Goal: Task Accomplishment & Management: Use online tool/utility

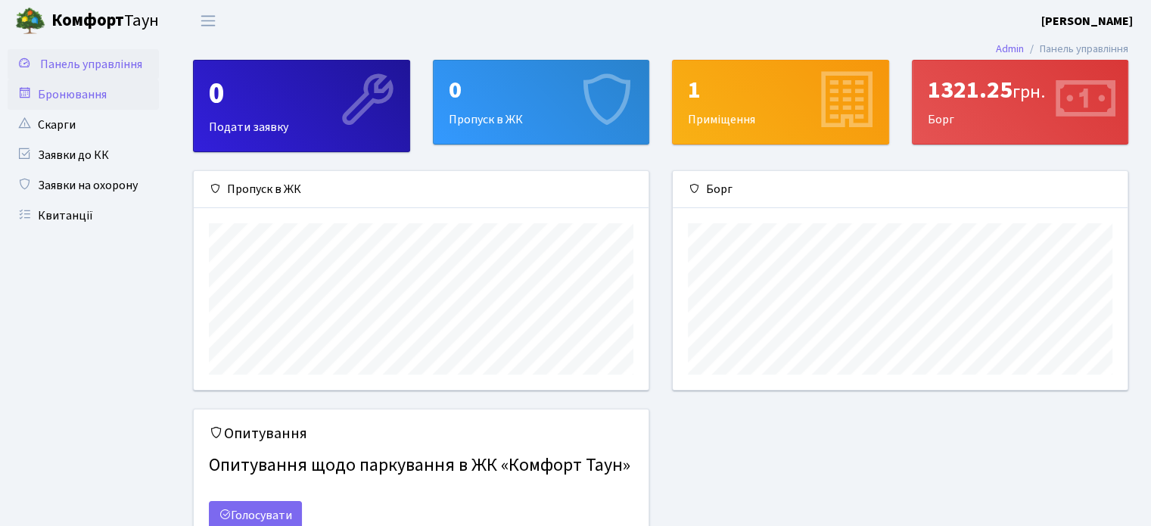
scroll to position [756639, 756402]
click at [62, 92] on link "Бронювання" at bounding box center [83, 94] width 151 height 30
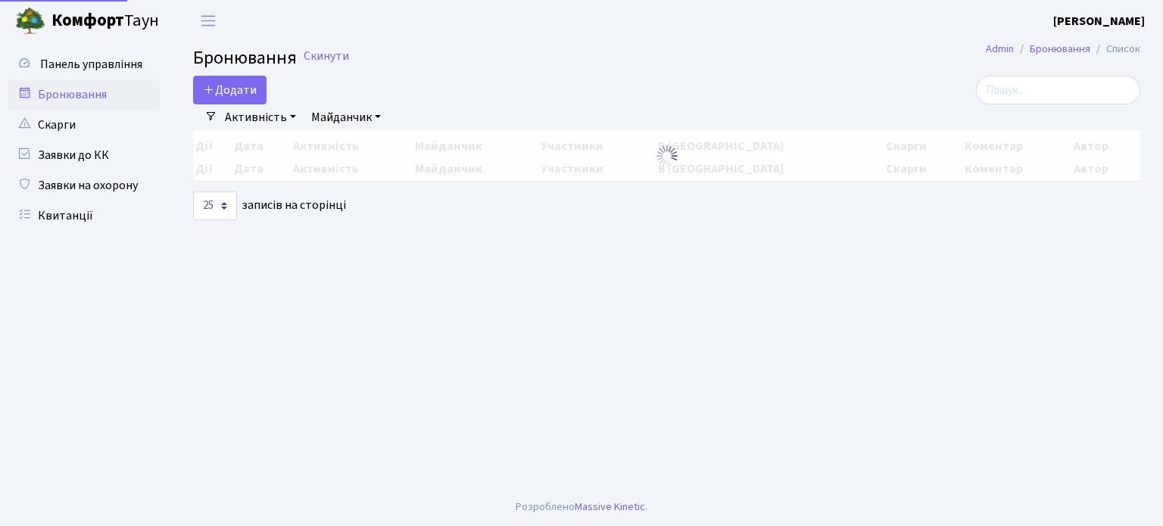
select select "25"
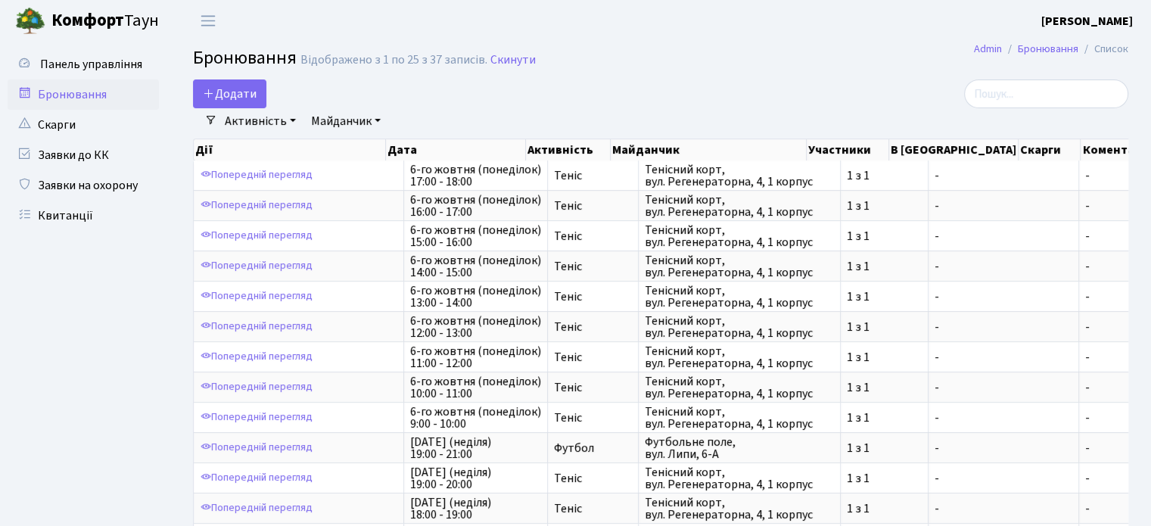
click at [269, 118] on link "Активність" at bounding box center [260, 121] width 83 height 26
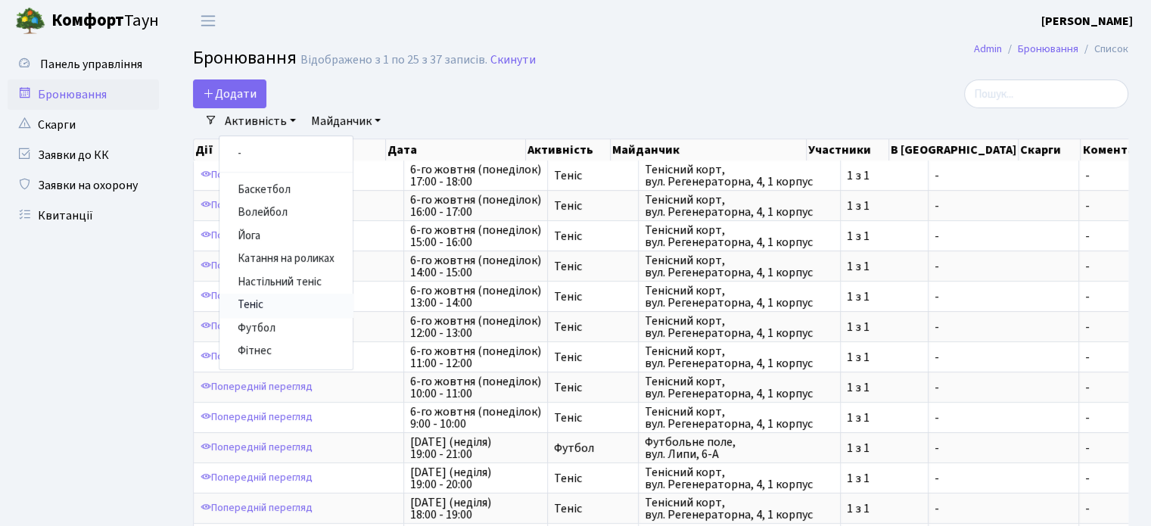
click at [269, 301] on link "Теніс" at bounding box center [285, 305] width 133 height 23
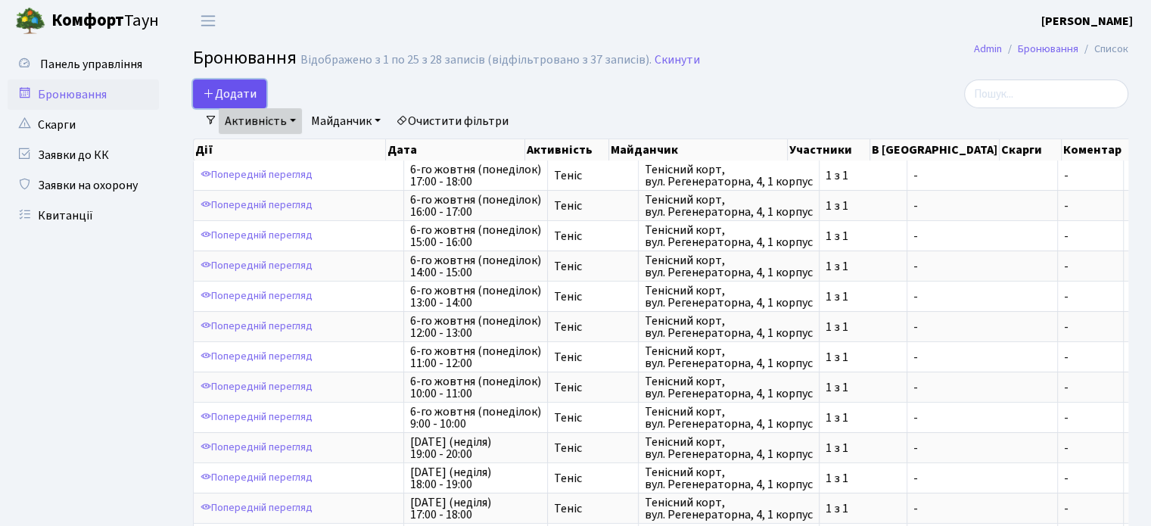
click at [248, 87] on button "Додати" at bounding box center [229, 93] width 73 height 29
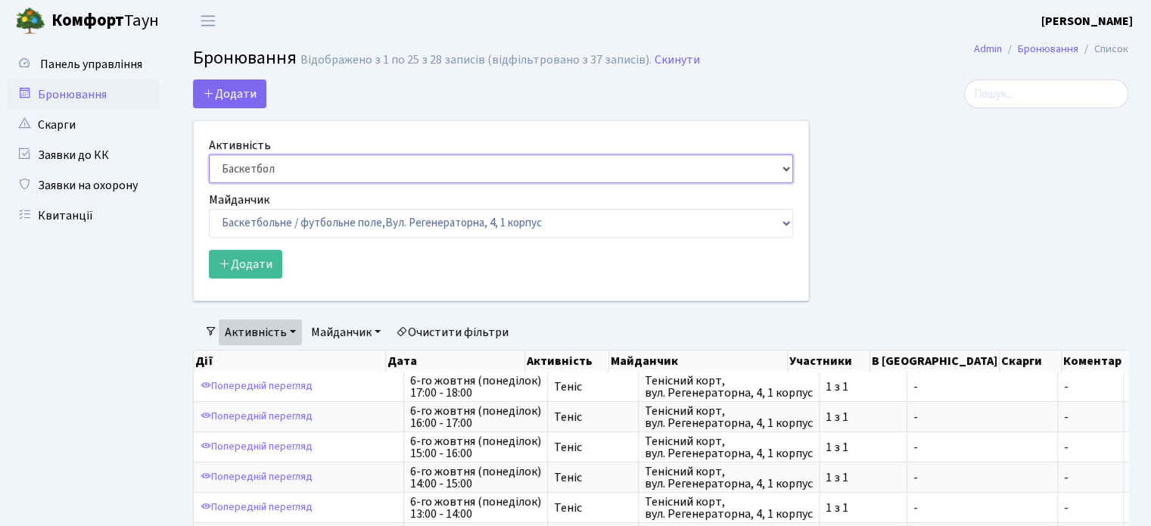
click at [310, 171] on select "Баскетбол Волейбол Йога Катання на роликах Настільний теніс [PERSON_NAME] Фітнес" at bounding box center [501, 168] width 584 height 29
select select "1"
click at [209, 154] on select "Баскетбол Волейбол Йога Катання на роликах Настільний теніс [PERSON_NAME] Фітнес" at bounding box center [501, 168] width 584 height 29
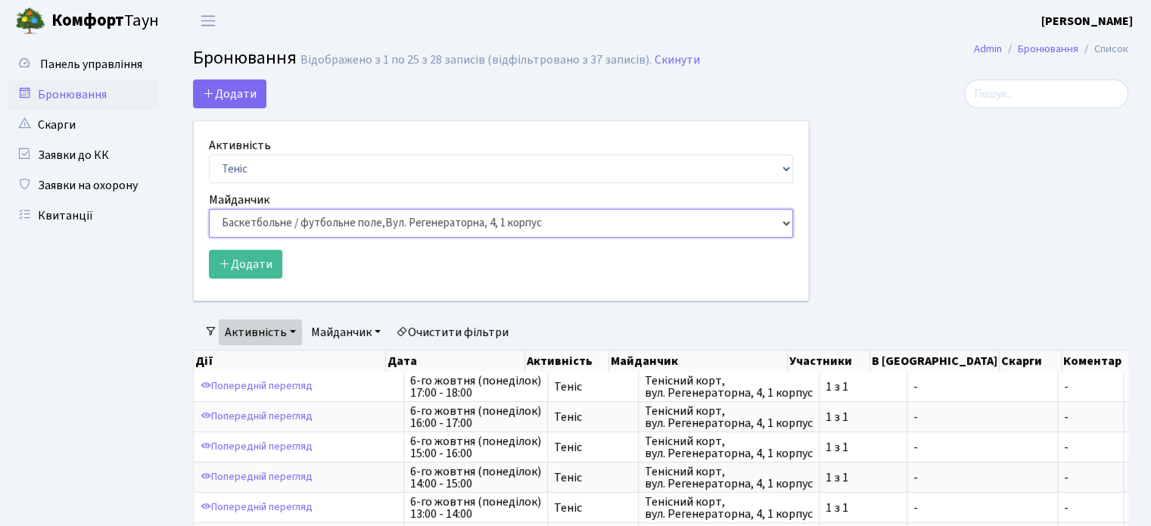
click at [326, 226] on select "Баскетбольне / футбольне поле, [GEOGRAPHIC_DATA]. [STREET_ADDRESS]. [STREET_ADD…" at bounding box center [501, 223] width 584 height 29
select select "1"
click at [209, 209] on select "Баскетбольне / футбольне поле, [GEOGRAPHIC_DATA]. [STREET_ADDRESS]. [STREET_ADD…" at bounding box center [501, 223] width 584 height 29
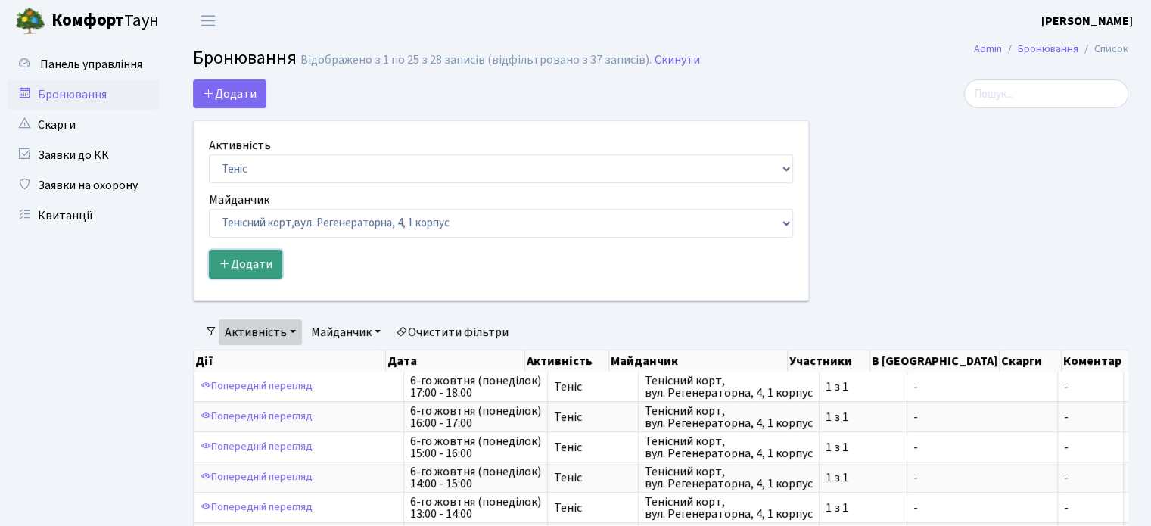
click at [246, 251] on button "Додати" at bounding box center [245, 264] width 73 height 29
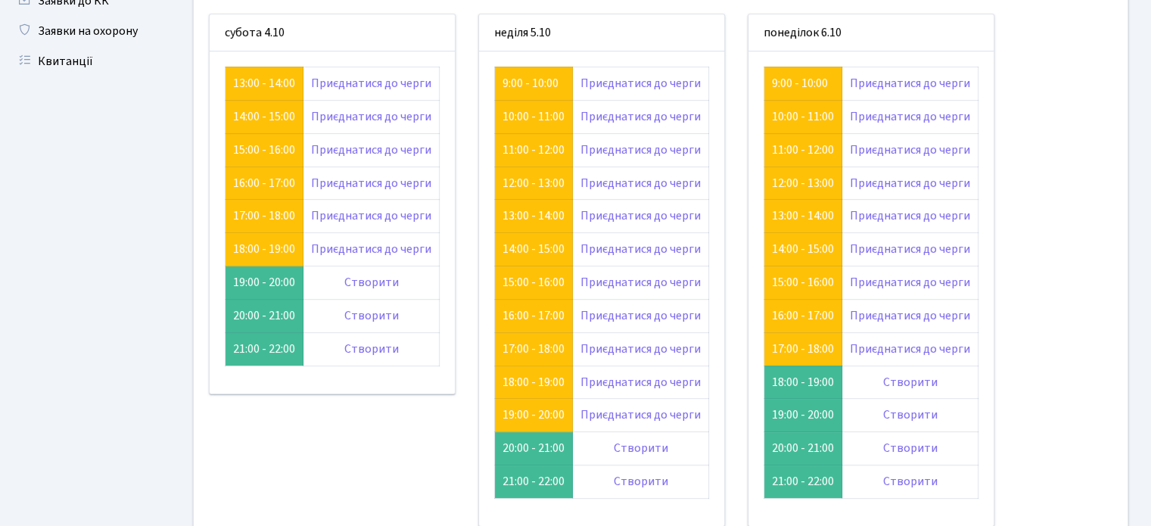
scroll to position [145, 0]
